Goal: Transaction & Acquisition: Obtain resource

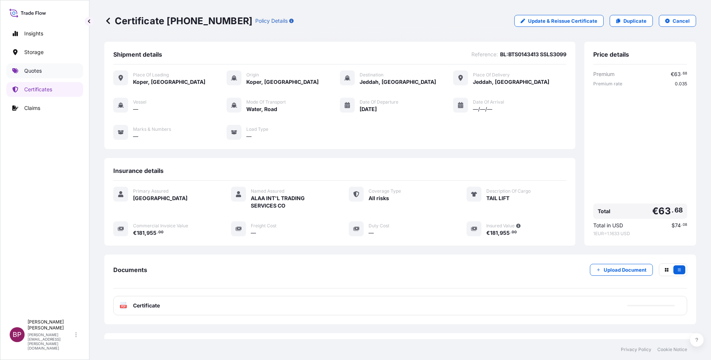
click at [39, 72] on p "Quotes" at bounding box center [33, 70] width 18 height 7
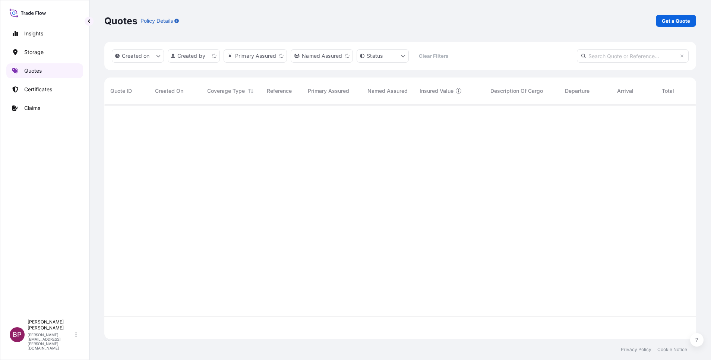
scroll to position [230, 584]
click at [683, 22] on p "Get a Quote" at bounding box center [676, 20] width 28 height 7
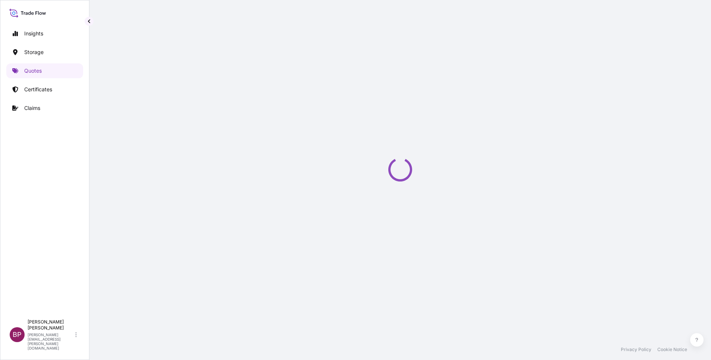
select select "Water"
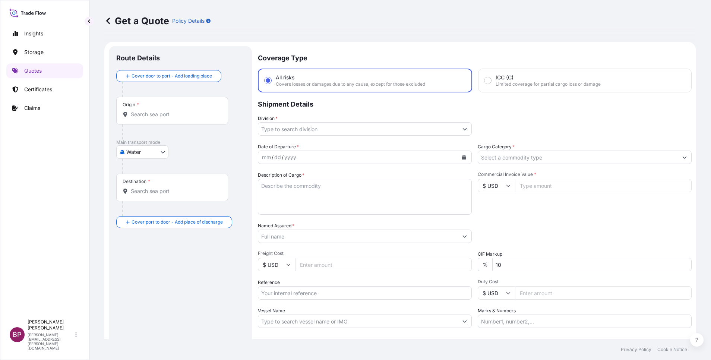
scroll to position [12, 0]
